Goal: Information Seeking & Learning: Check status

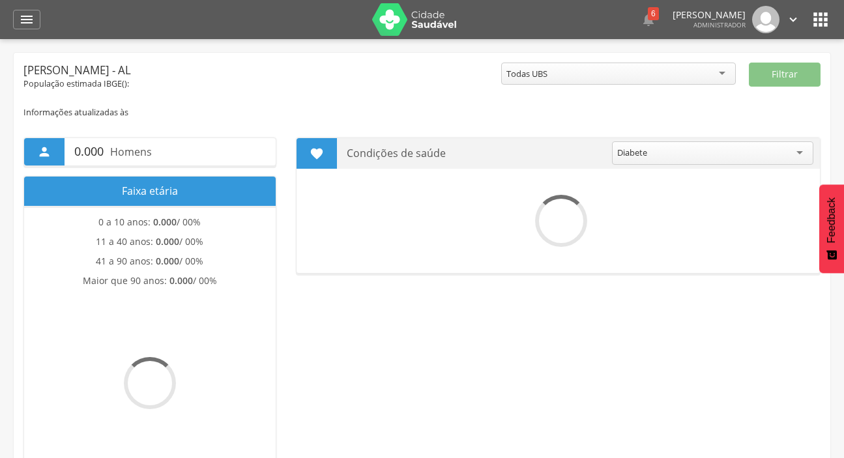
click at [813, 25] on icon "" at bounding box center [820, 19] width 21 height 21
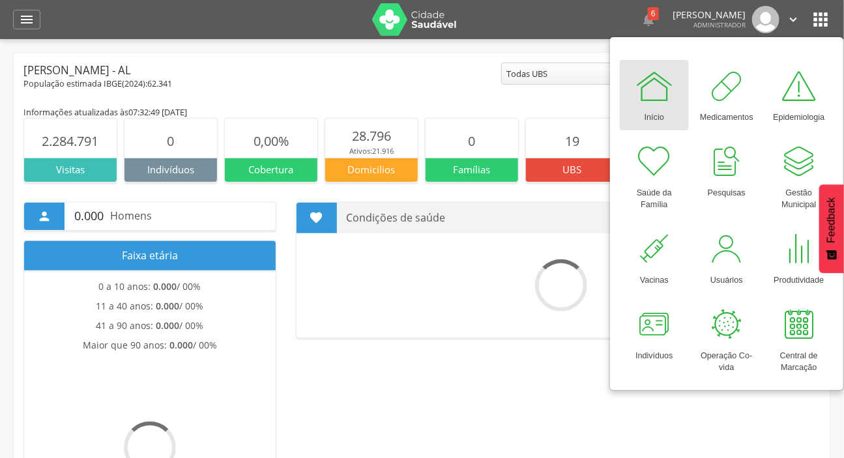
click at [12, 14] on header " Dashboard Supervisão Produtividade Mapa da cidade Mapa de cobertura Ranking A…" at bounding box center [422, 19] width 844 height 39
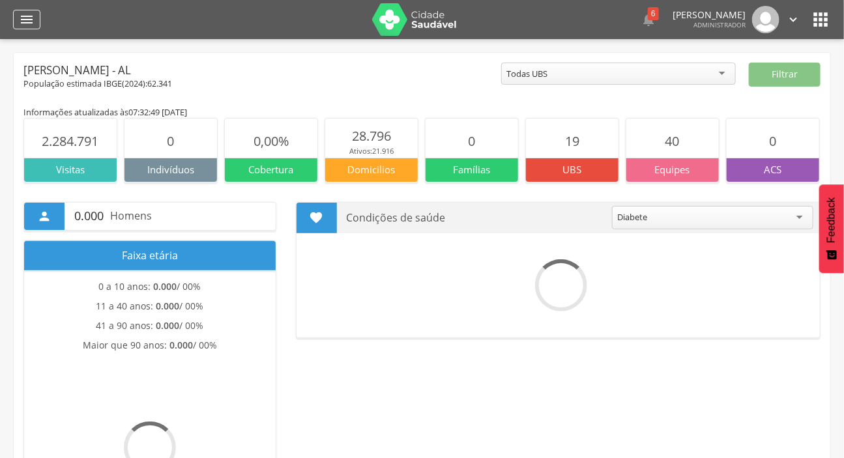
click at [36, 18] on div "" at bounding box center [26, 20] width 27 height 20
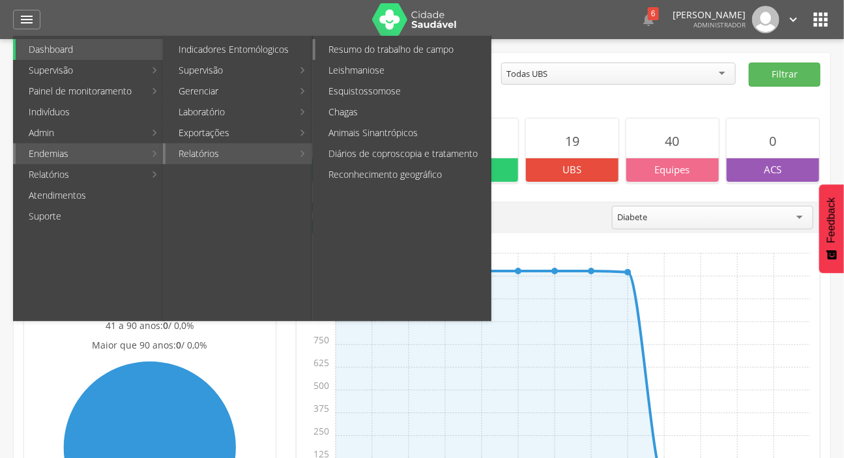
click at [348, 53] on link "Resumo do trabalho de campo" at bounding box center [402, 49] width 175 height 21
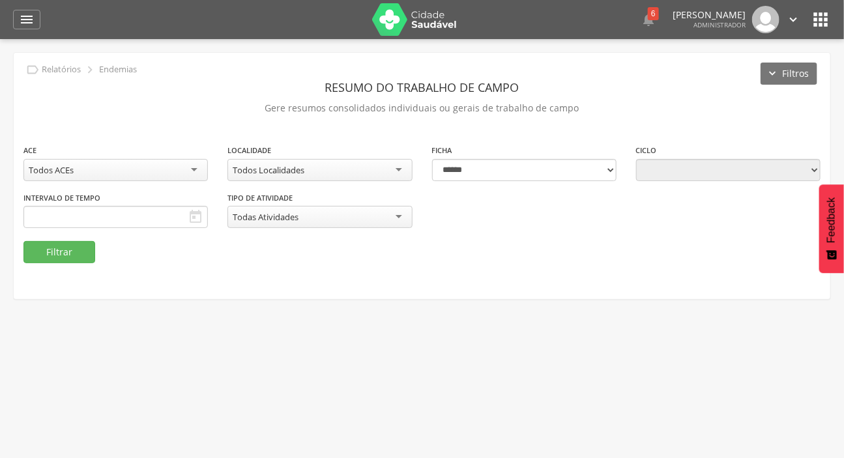
type input "**********"
click at [171, 175] on div "Todos ACEs" at bounding box center [115, 170] width 184 height 22
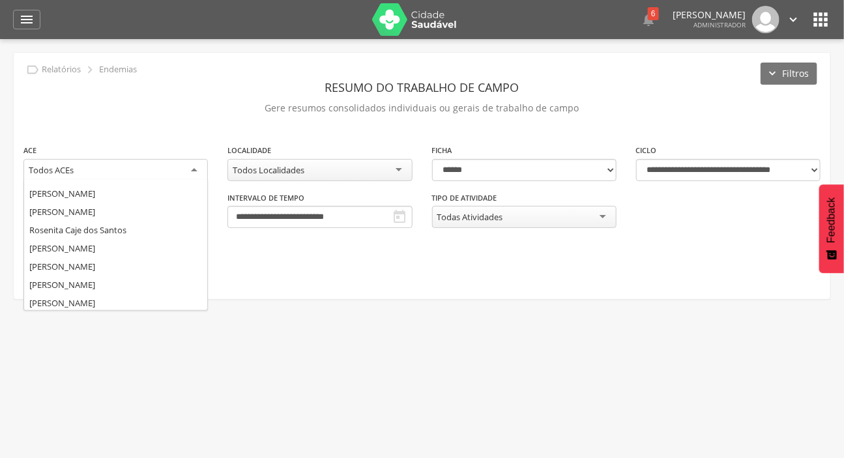
scroll to position [508, 0]
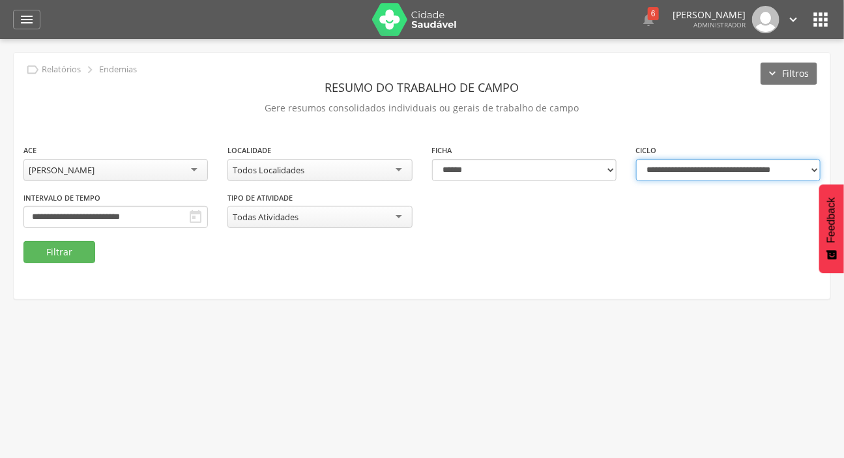
click at [673, 166] on select "**********" at bounding box center [728, 170] width 184 height 22
click at [92, 257] on button "Filtrar" at bounding box center [59, 252] width 72 height 22
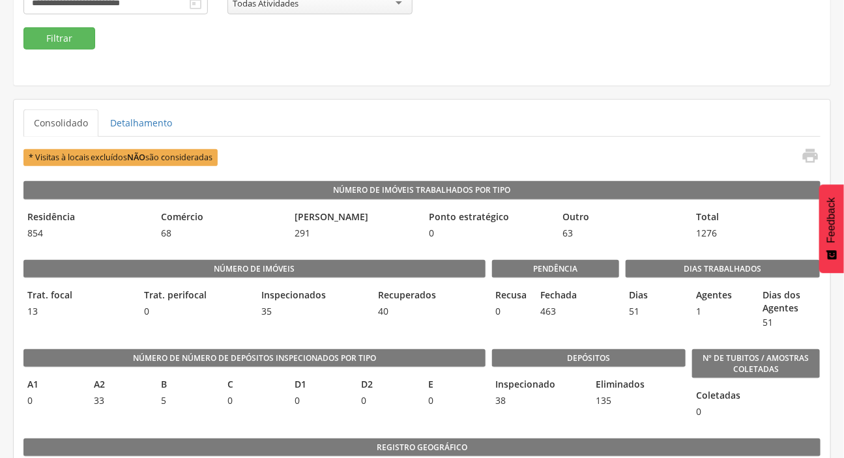
scroll to position [216, 0]
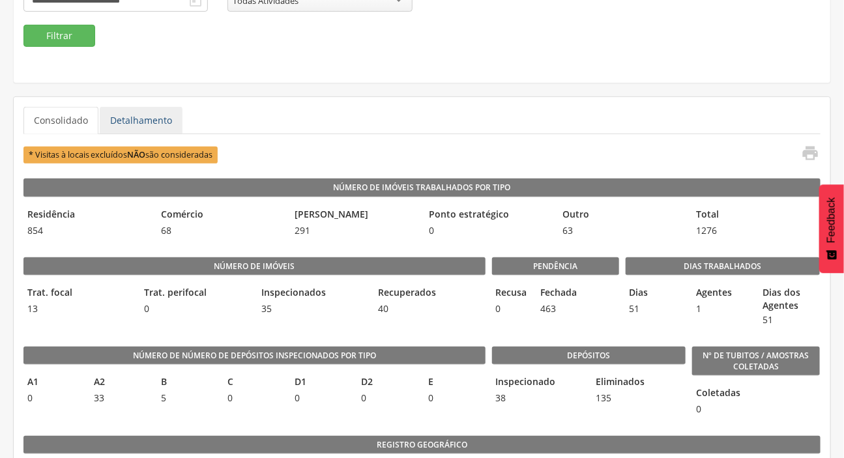
click at [161, 121] on link "Detalhamento" at bounding box center [141, 120] width 83 height 27
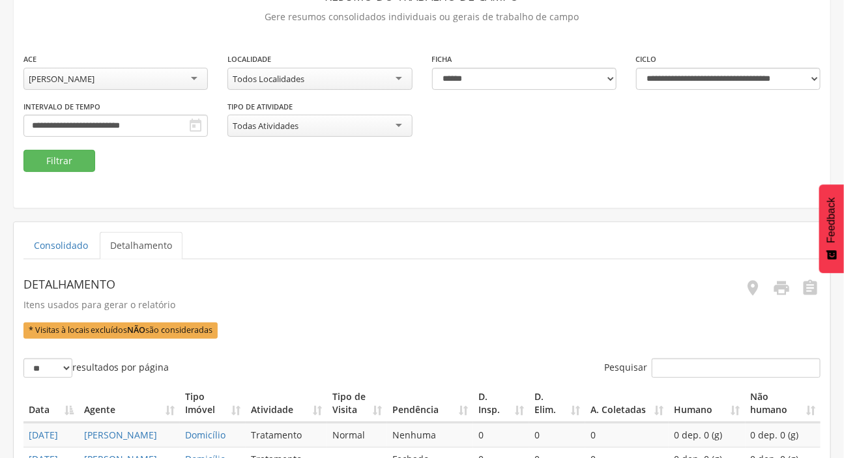
scroll to position [0, 0]
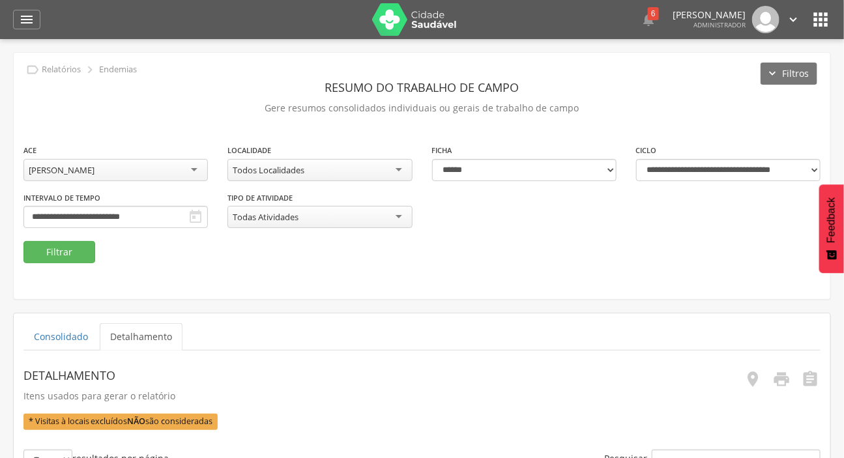
click at [835, 25] on header " Dashboard Supervisão Produtividade Mapa da cidade Mapa de cobertura Ranking A…" at bounding box center [422, 19] width 844 height 39
click at [826, 22] on icon "" at bounding box center [820, 19] width 21 height 21
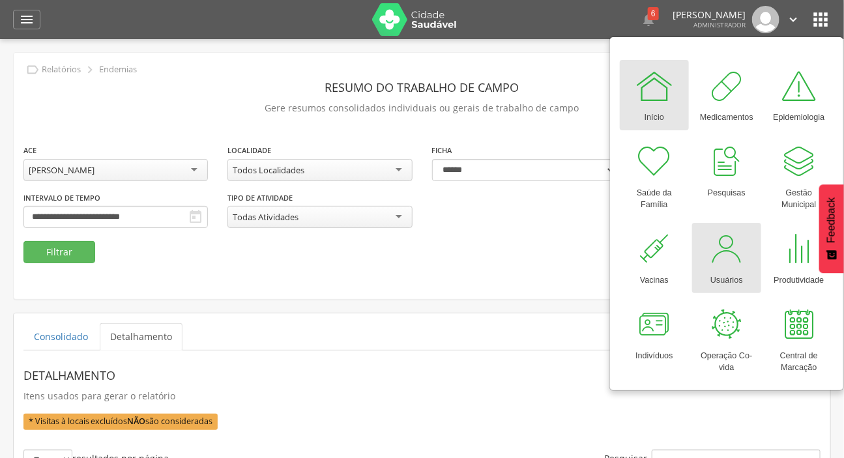
click at [727, 254] on div at bounding box center [726, 248] width 39 height 39
